Goal: Feedback & Contribution: Submit feedback/report problem

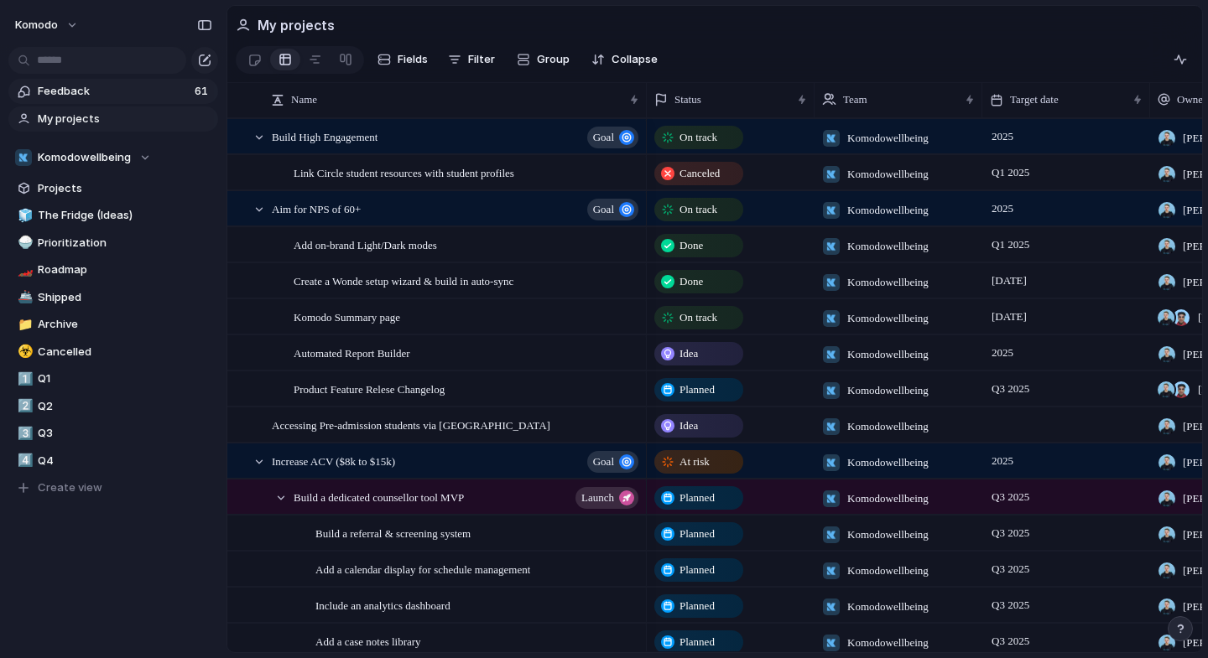
click at [130, 100] on link "Feedback 61" at bounding box center [113, 91] width 210 height 25
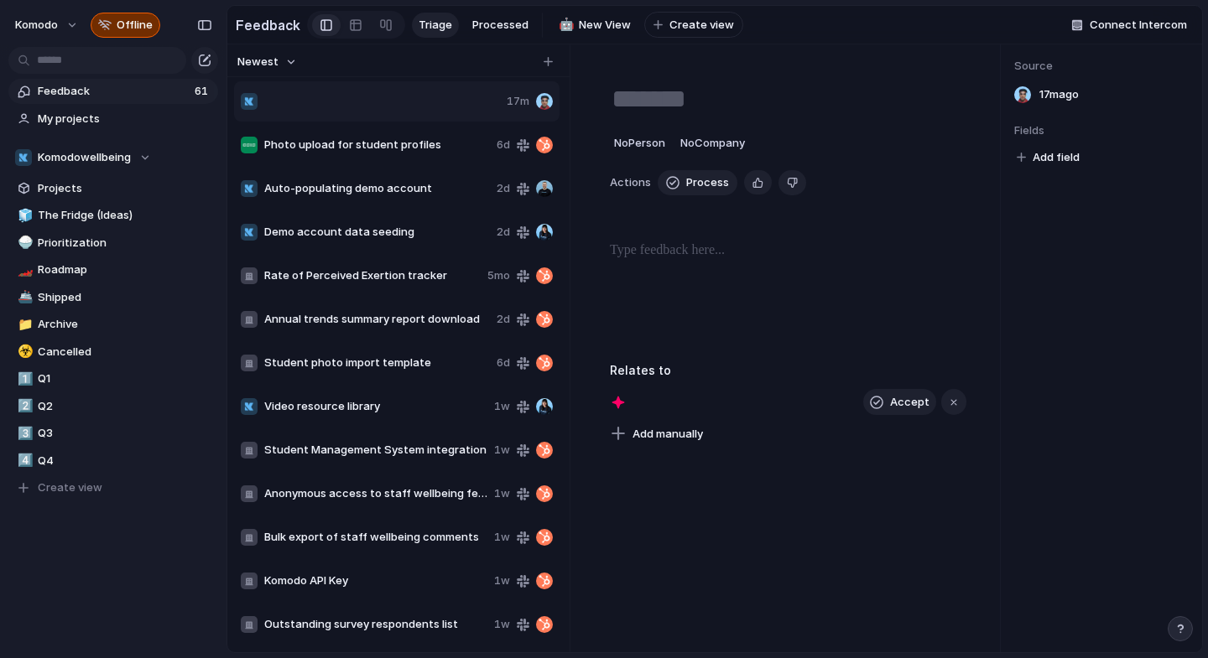
click at [403, 102] on div at bounding box center [370, 101] width 259 height 17
click at [387, 64] on div "Copy link Delete" at bounding box center [604, 329] width 1208 height 658
click at [384, 60] on div "Copy link Delete" at bounding box center [604, 329] width 1208 height 658
click at [397, 55] on div "Copy link Delete" at bounding box center [604, 329] width 1208 height 658
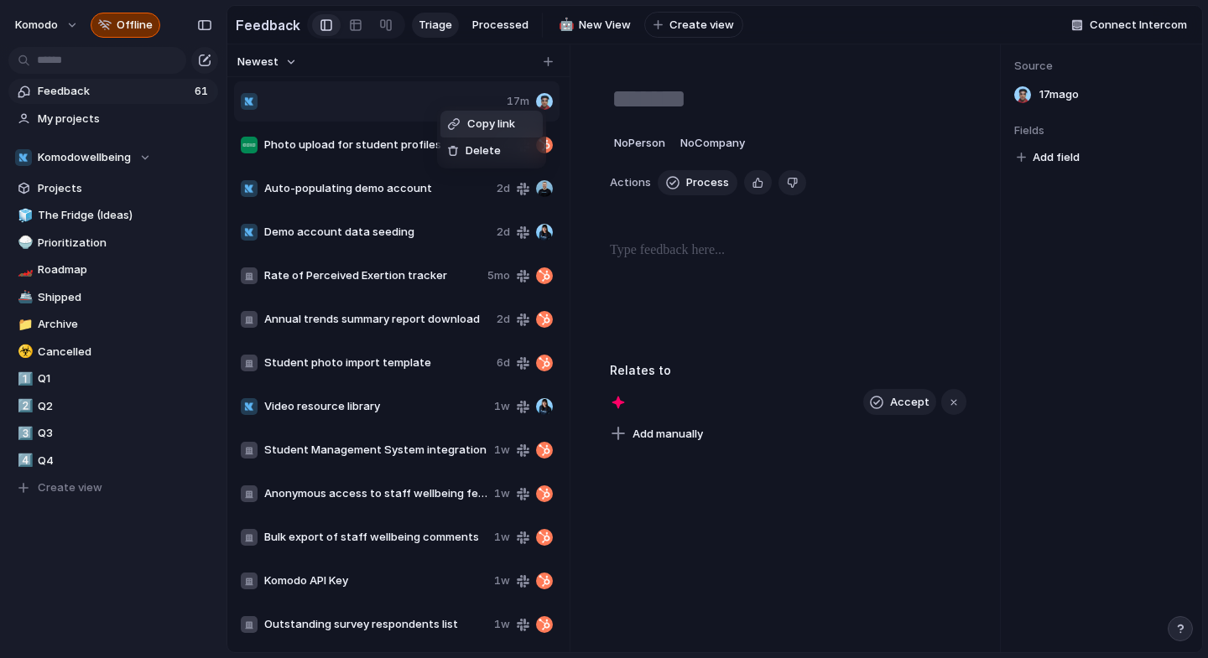
click at [412, 55] on div "Copy link Delete" at bounding box center [604, 329] width 1208 height 658
click at [410, 97] on div "Copy link Delete" at bounding box center [604, 329] width 1208 height 658
click at [407, 148] on span "Photo upload for student profiles" at bounding box center [377, 145] width 226 height 17
type textarea "**********"
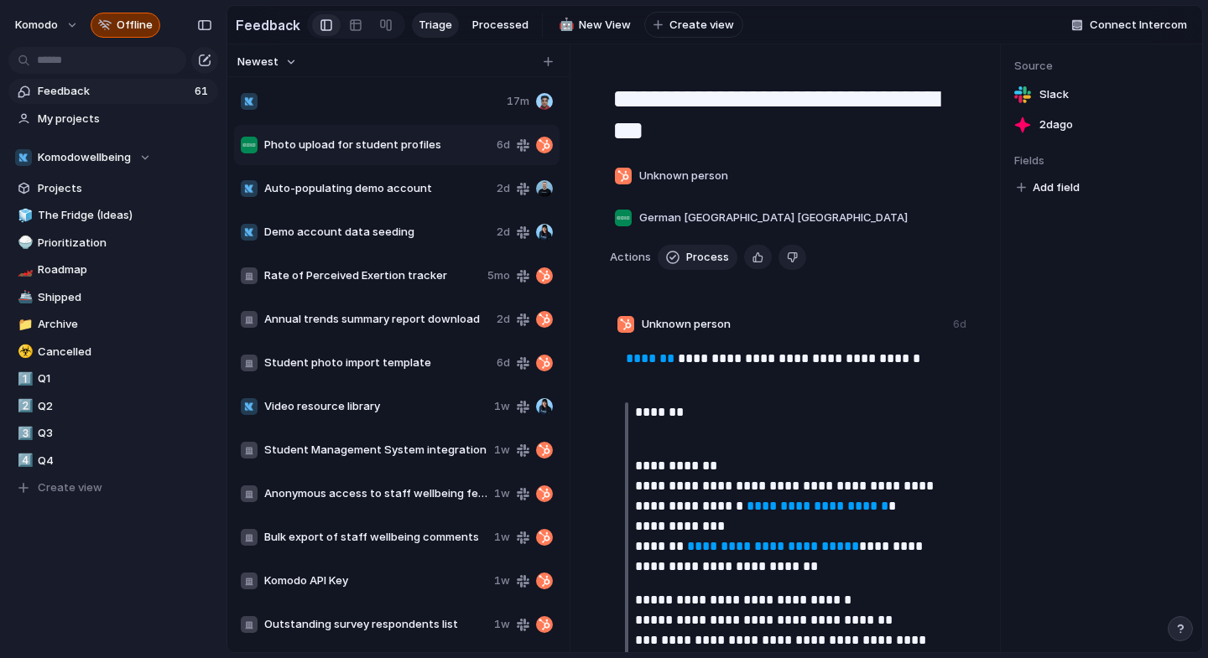
click at [432, 102] on div at bounding box center [370, 101] width 259 height 17
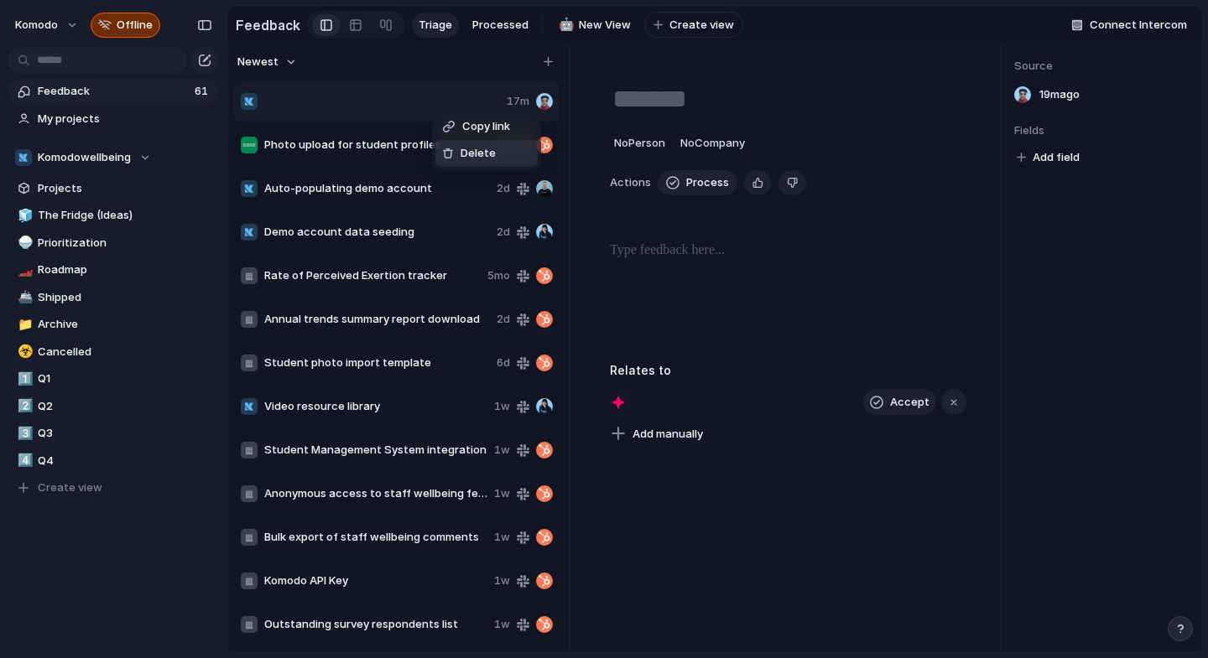
click at [453, 161] on div "Delete" at bounding box center [469, 153] width 54 height 17
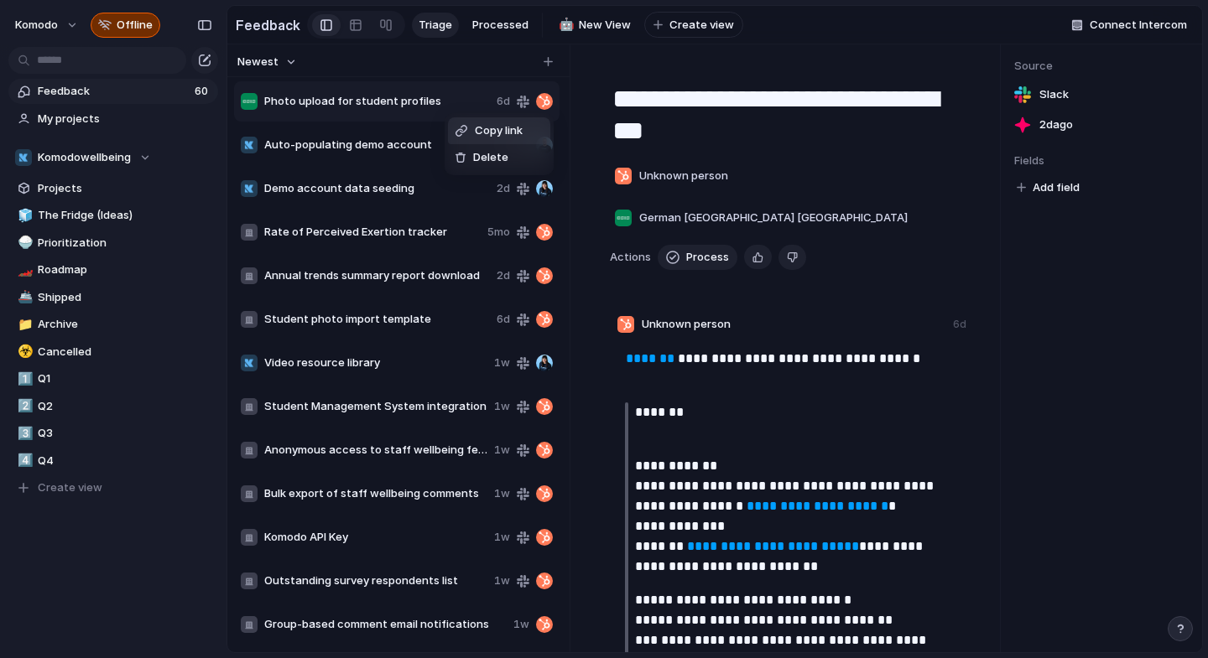
click at [444, 62] on div "Copy link Delete" at bounding box center [604, 329] width 1208 height 658
click at [136, 31] on span "Offline" at bounding box center [135, 25] width 36 height 17
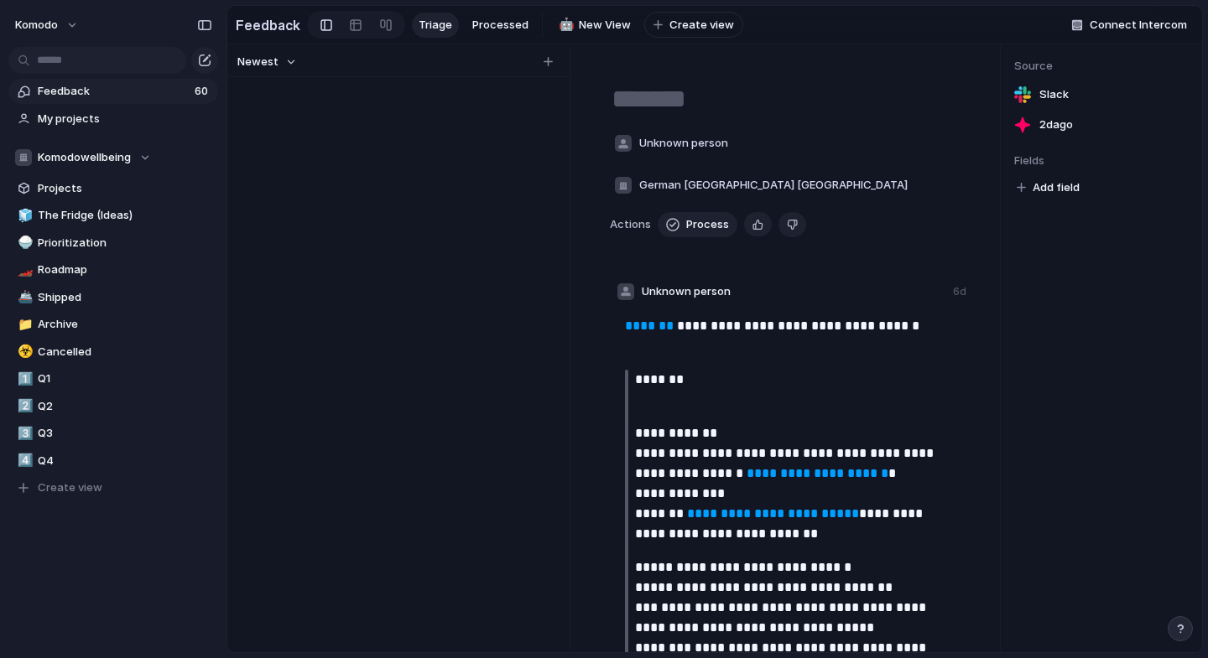
type textarea "**********"
